Goal: Information Seeking & Learning: Learn about a topic

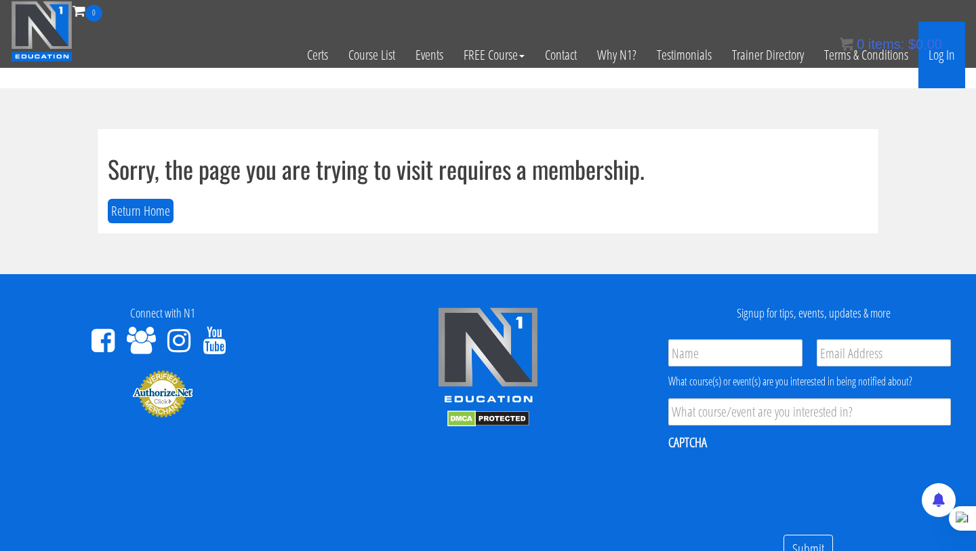
click at [940, 57] on link "Log In" at bounding box center [942, 55] width 47 height 66
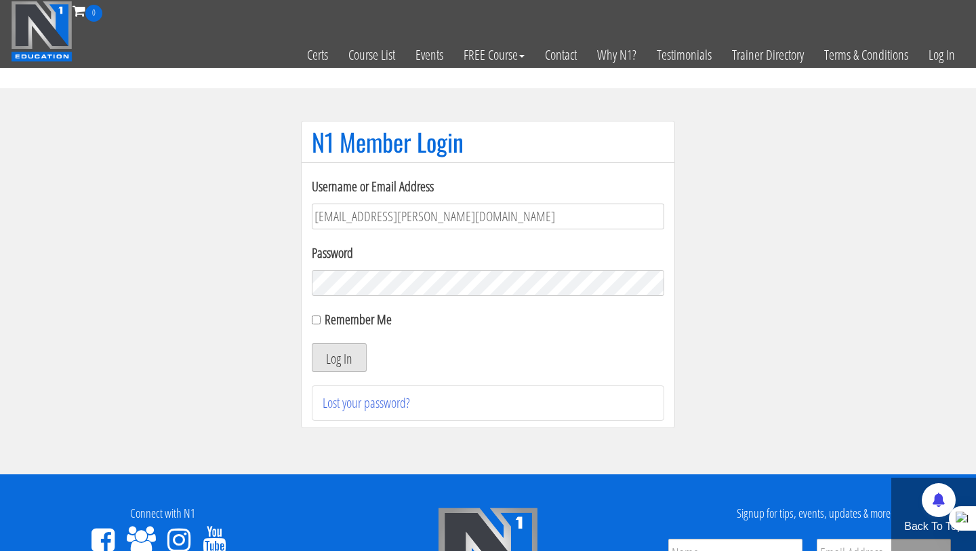
click at [331, 355] on button "Log In" at bounding box center [339, 357] width 55 height 28
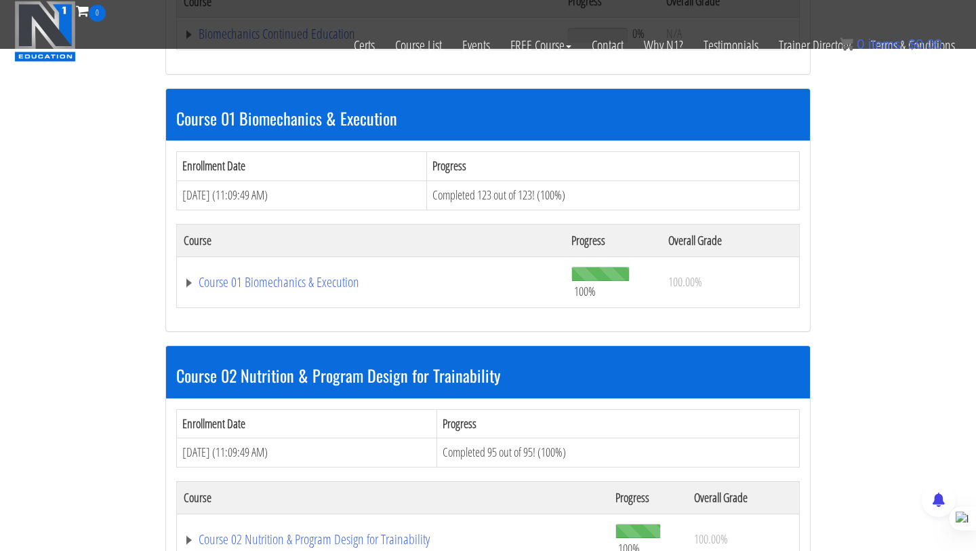
scroll to position [340, 0]
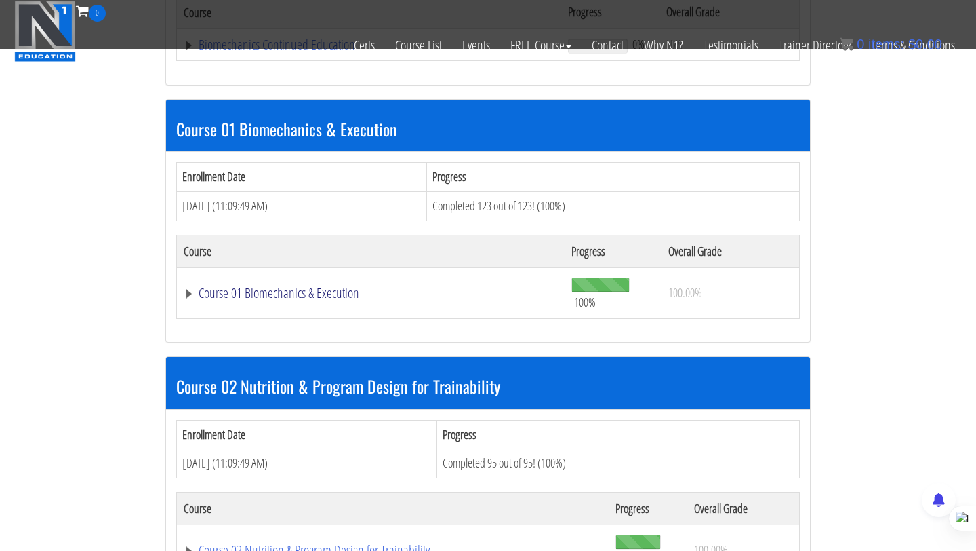
click at [324, 295] on link "Course 01 Biomechanics & Execution" at bounding box center [371, 293] width 374 height 14
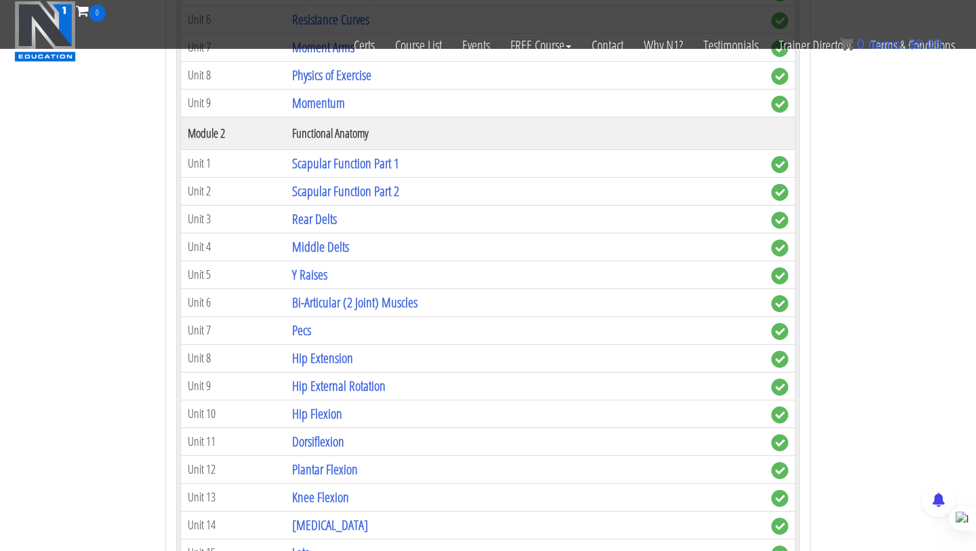
scroll to position [846, 0]
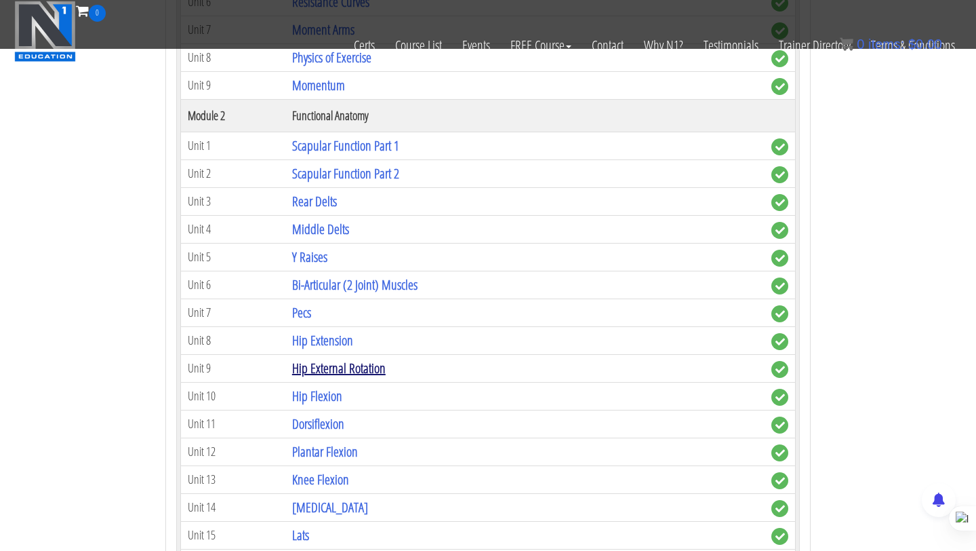
click at [320, 364] on link "Hip External Rotation" at bounding box center [339, 368] width 94 height 18
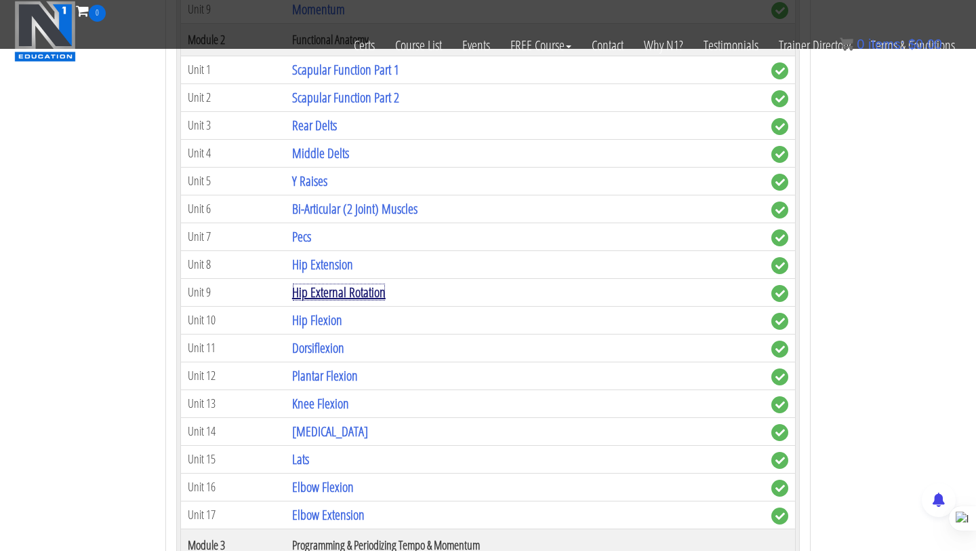
scroll to position [925, 0]
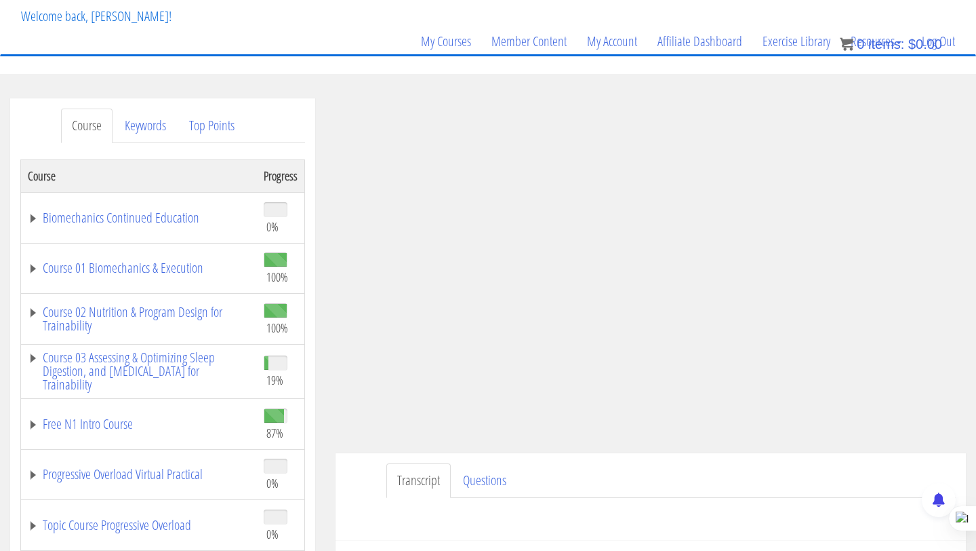
scroll to position [89, 0]
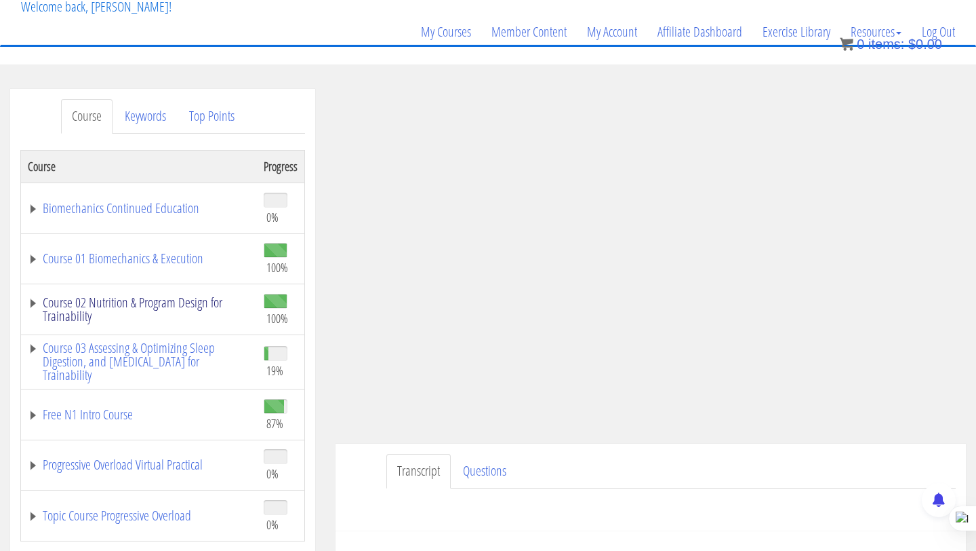
click at [126, 301] on link "Course 02 Nutrition & Program Design for Trainability" at bounding box center [139, 309] width 222 height 27
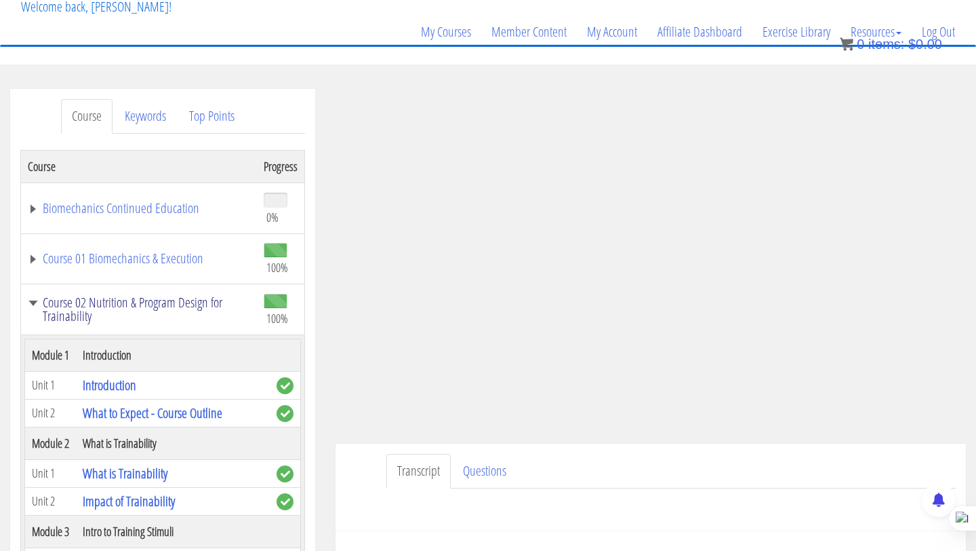
click at [123, 304] on link "Course 02 Nutrition & Program Design for Trainability" at bounding box center [139, 309] width 222 height 27
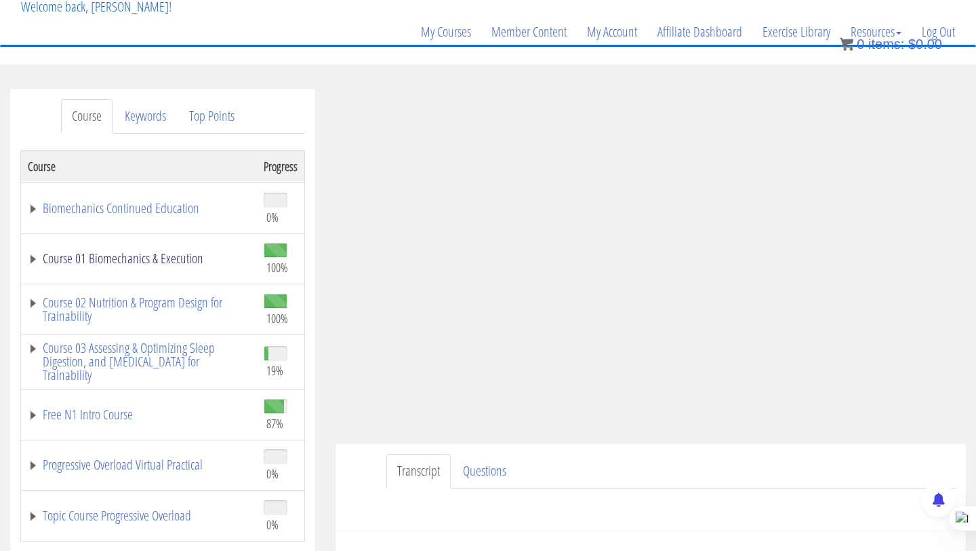
click at [149, 254] on link "Course 01 Biomechanics & Execution" at bounding box center [139, 259] width 222 height 14
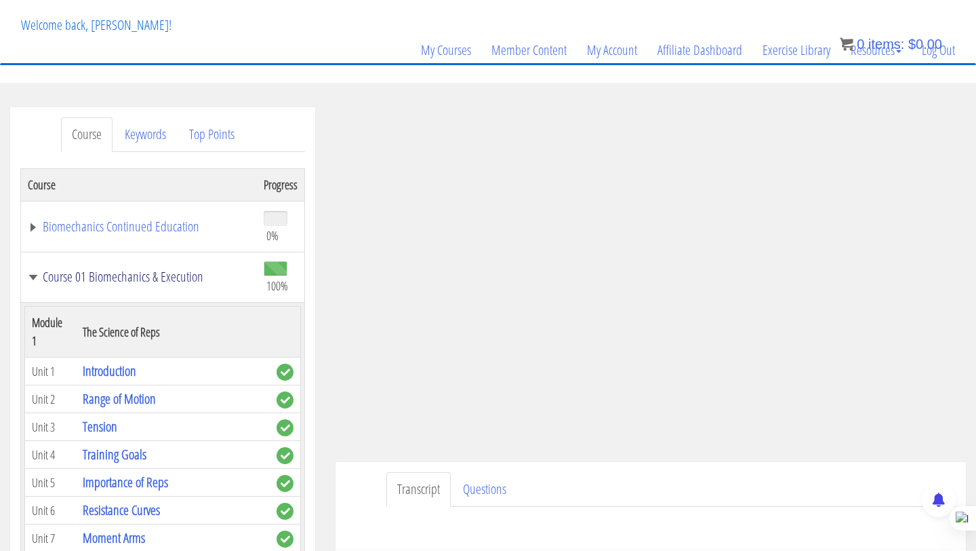
scroll to position [99, 0]
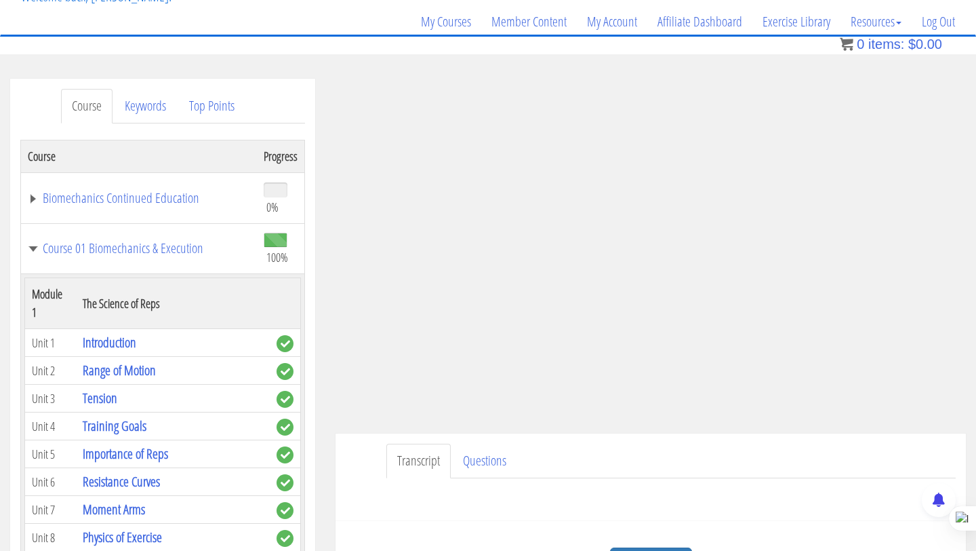
click at [188, 235] on td "Course 01 Biomechanics & Execution" at bounding box center [139, 248] width 237 height 51
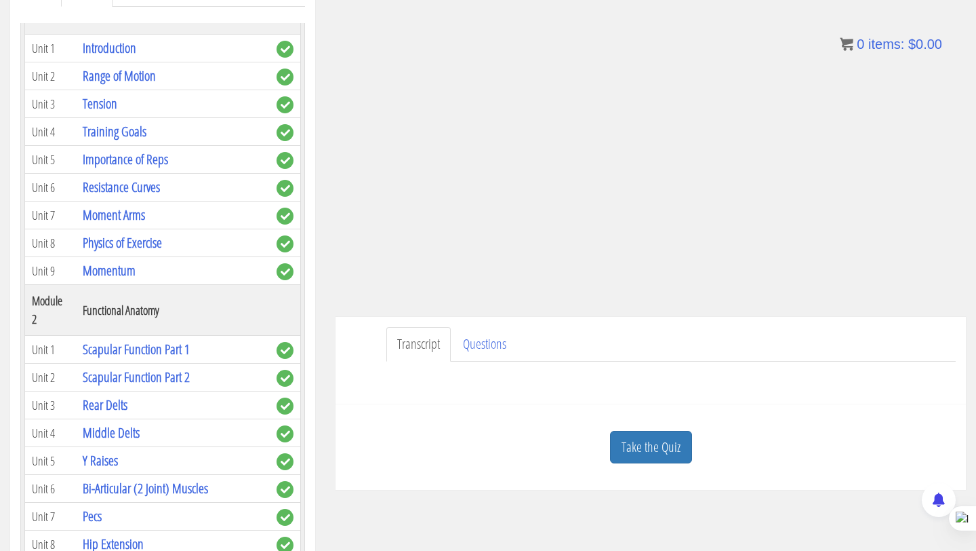
scroll to position [254, 0]
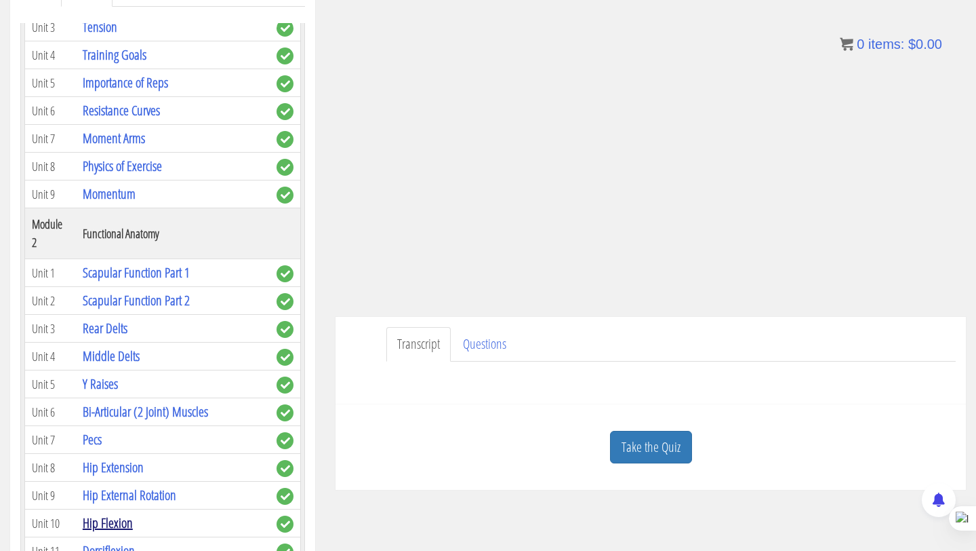
click at [102, 513] on link "Hip Flexion" at bounding box center [108, 522] width 50 height 18
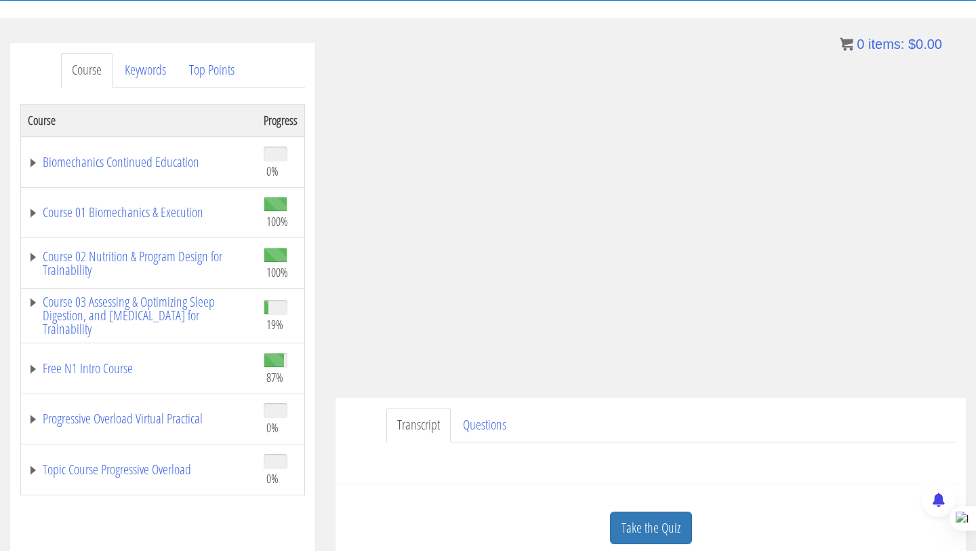
scroll to position [155, 0]
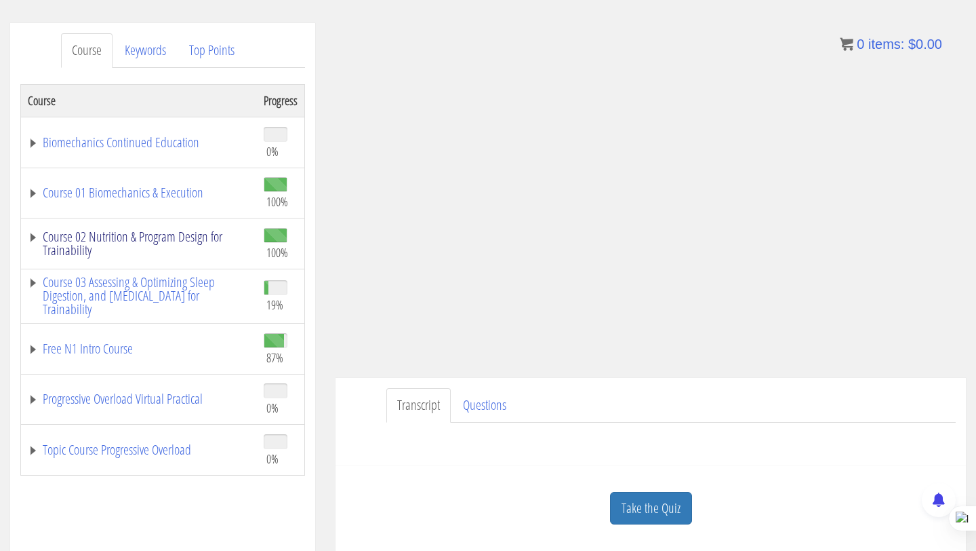
click at [104, 237] on link "Course 02 Nutrition & Program Design for Trainability" at bounding box center [139, 243] width 222 height 27
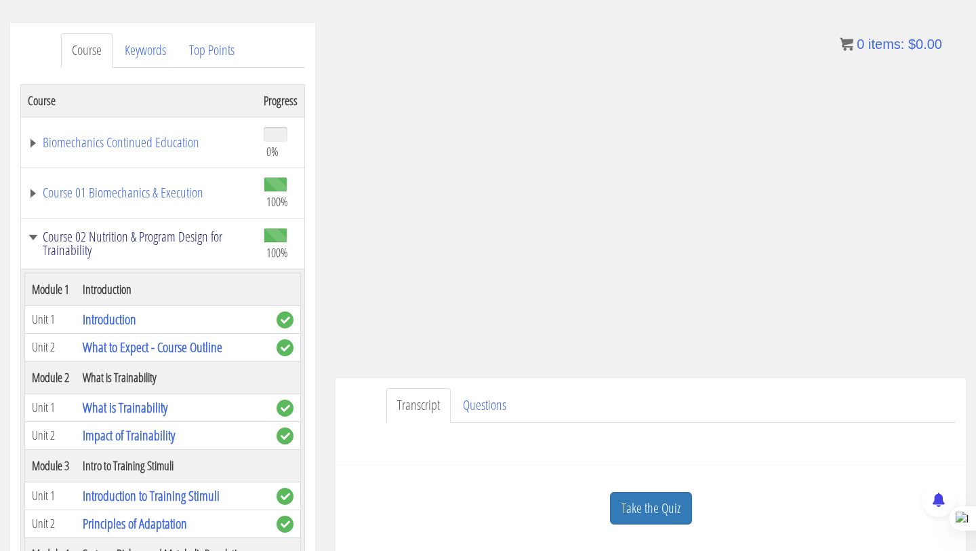
click at [57, 237] on link "Course 02 Nutrition & Program Design for Trainability" at bounding box center [139, 243] width 222 height 27
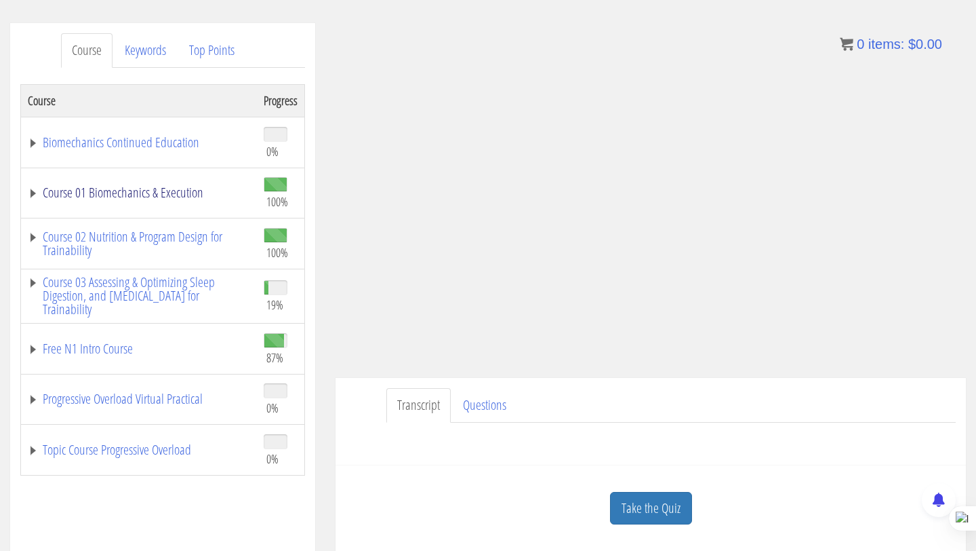
click at [82, 190] on link "Course 01 Biomechanics & Execution" at bounding box center [139, 193] width 222 height 14
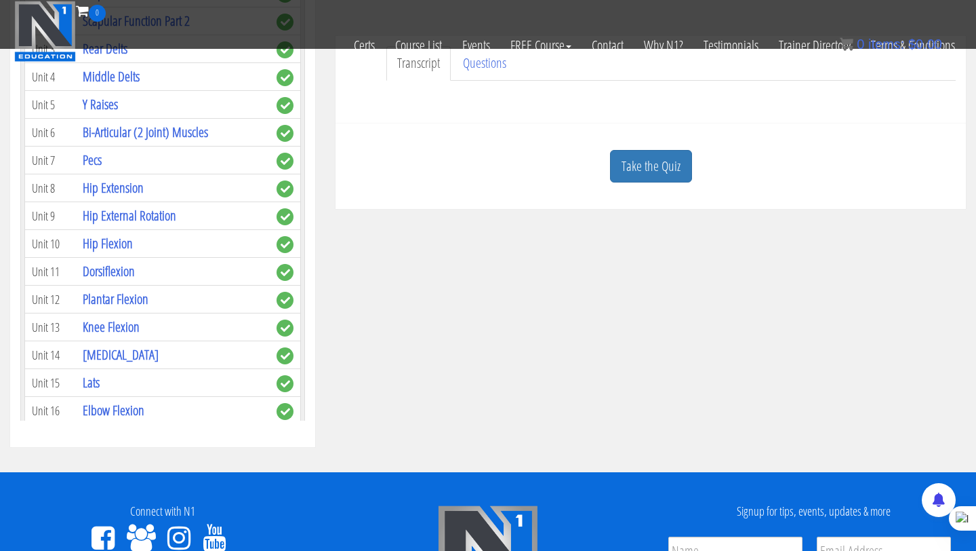
scroll to position [412, 0]
